Goal: Information Seeking & Learning: Understand process/instructions

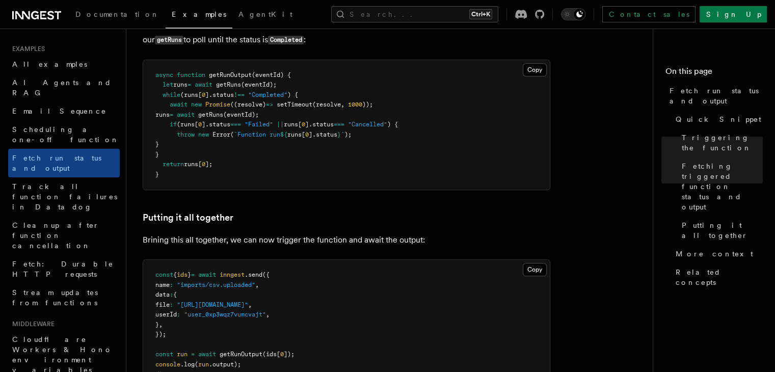
scroll to position [1493, 0]
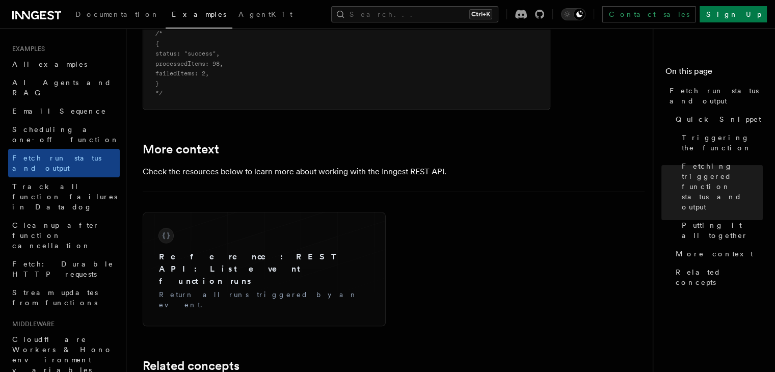
drag, startPoint x: 775, startPoint y: 304, endPoint x: 765, endPoint y: 255, distance: 49.8
click at [765, 255] on nav "On this page Fetch run status and output Quick Snippet Triggering the function …" at bounding box center [714, 200] width 122 height 343
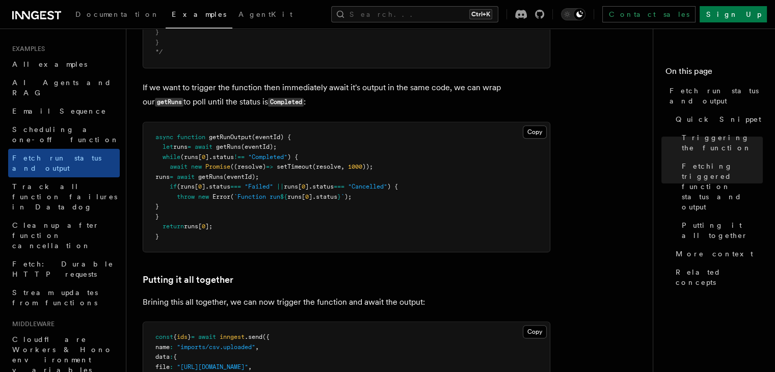
scroll to position [1095, 0]
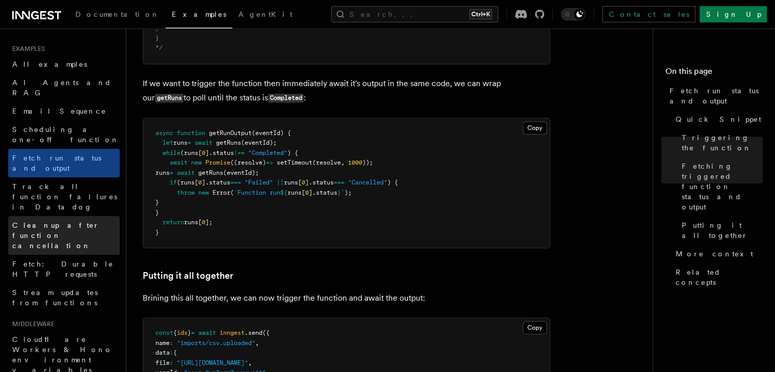
click at [58, 220] on span "Cleanup after function cancellation" at bounding box center [66, 235] width 108 height 31
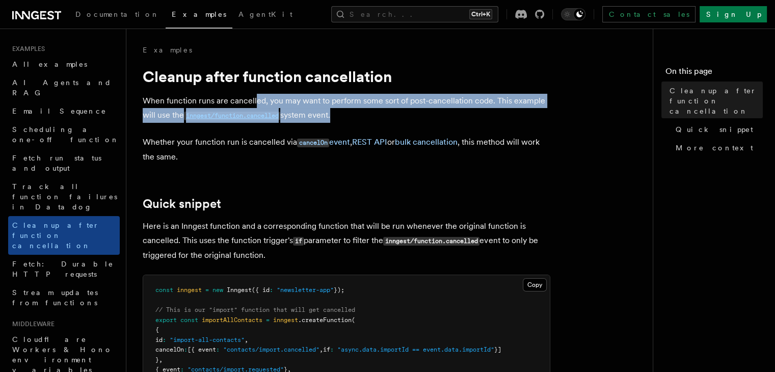
drag, startPoint x: 257, startPoint y: 100, endPoint x: 427, endPoint y: 102, distance: 170.2
click at [342, 113] on p "When function runs are cancelled, you may want to perform some sort of post-can…" at bounding box center [347, 108] width 408 height 29
click at [427, 110] on p "When function runs are cancelled, you may want to perform some sort of post-can…" at bounding box center [347, 108] width 408 height 29
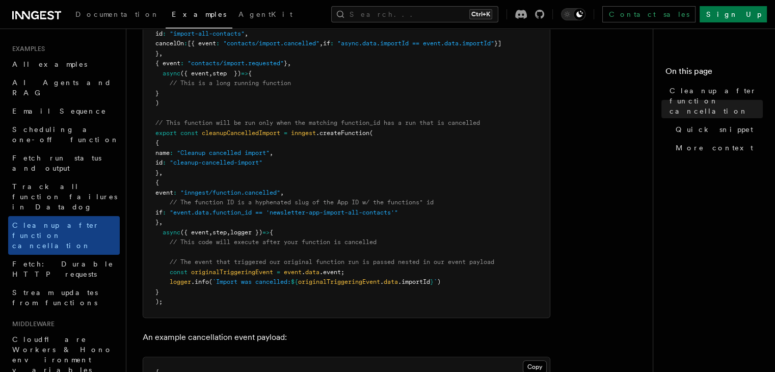
scroll to position [357, 0]
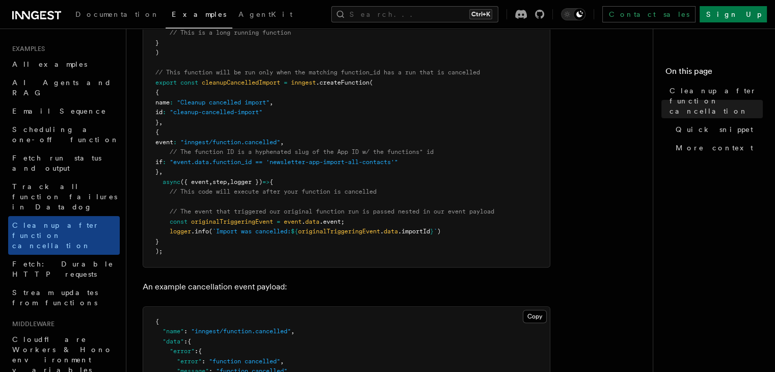
click at [513, 194] on pre "const inngest = new Inngest ({ id : "newsletter-app" }); // This is our "import…" at bounding box center [346, 92] width 407 height 349
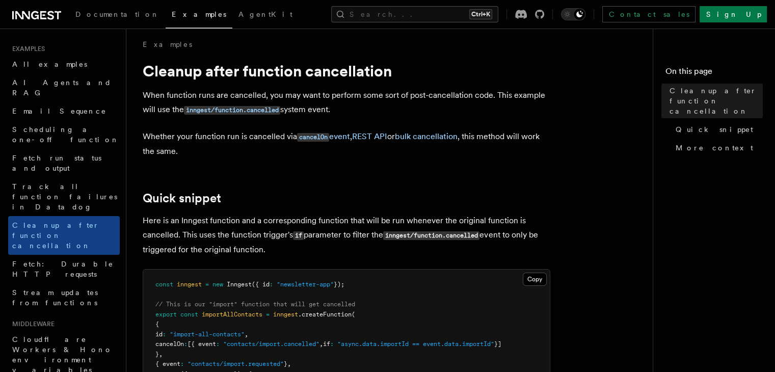
scroll to position [0, 0]
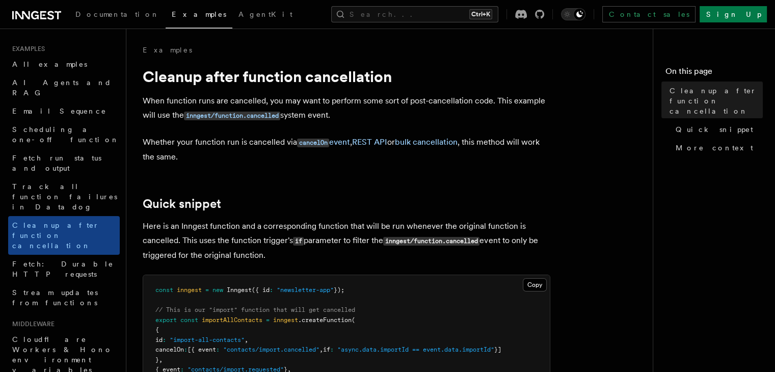
drag, startPoint x: 145, startPoint y: 74, endPoint x: 427, endPoint y: 287, distance: 353.6
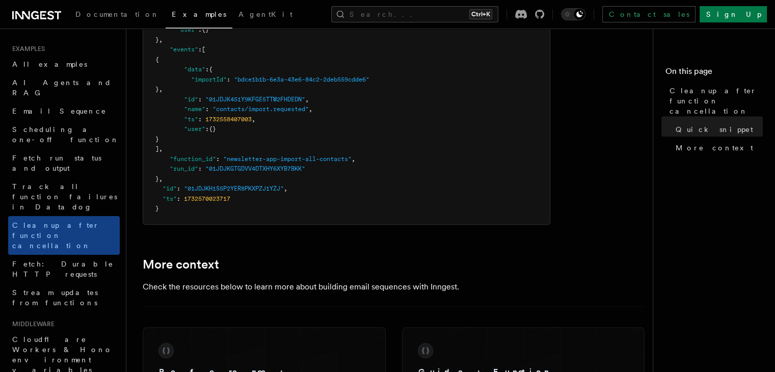
scroll to position [780, 0]
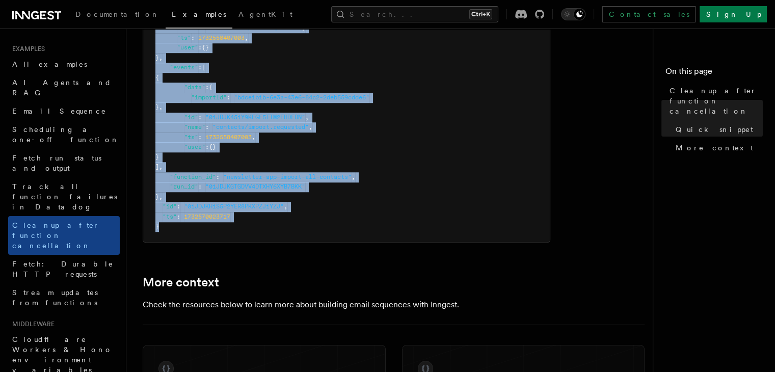
click at [282, 242] on pre "{ "name" : "inngest/function.cancelled" , "data" : { "error" : { "error" : "fun…" at bounding box center [346, 63] width 407 height 358
copy article "Cleanup after function cancellation When function runs are cancelled, you may w…"
click at [397, 233] on pre "{ "name" : "inngest/function.cancelled" , "data" : { "error" : { "error" : "fun…" at bounding box center [346, 63] width 407 height 358
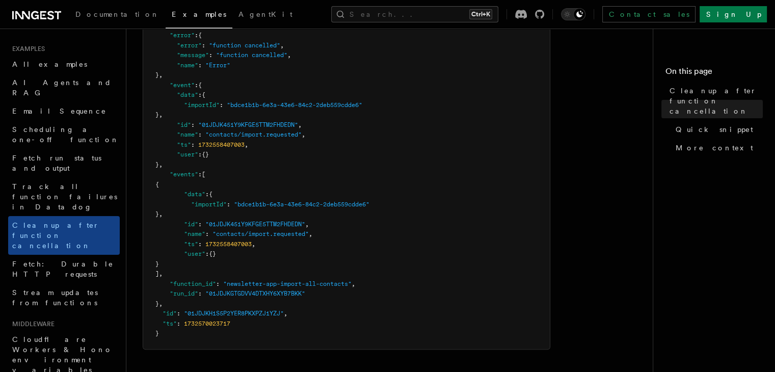
scroll to position [678, 0]
